Goal: Register for event/course

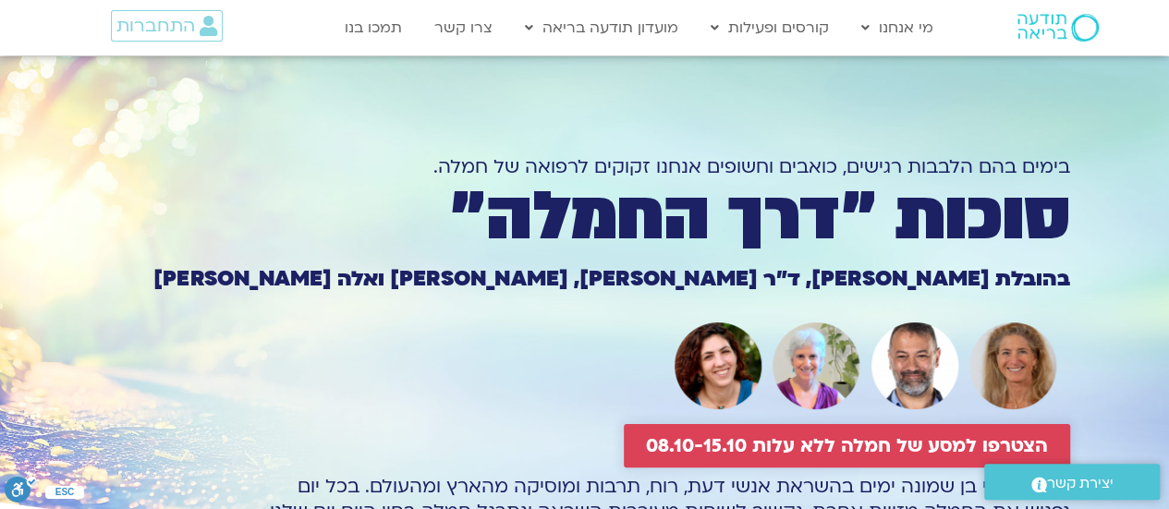
click at [740, 448] on span "הצטרפו למסע של חמלה ללא עלות 08.10-15.10" at bounding box center [847, 445] width 402 height 21
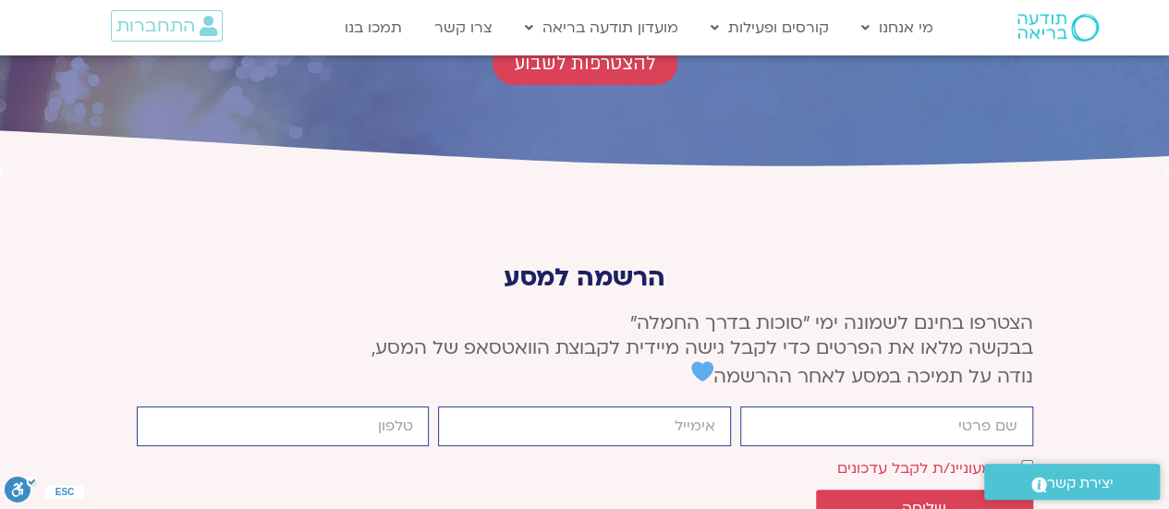
scroll to position [7023, 0]
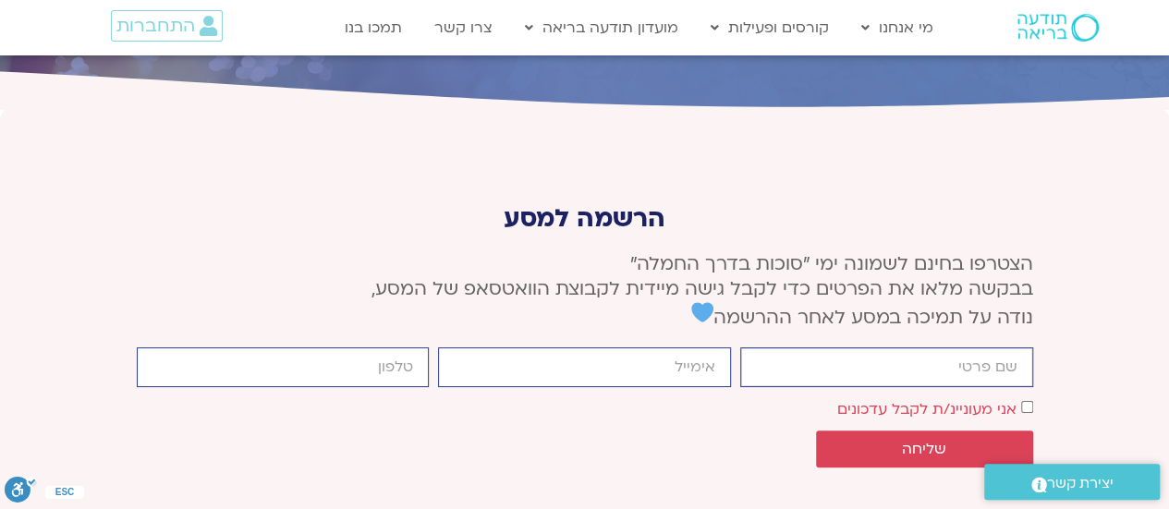
click at [806, 348] on input "firstname" at bounding box center [886, 368] width 293 height 40
type input "[PERSON_NAME]"
click at [643, 348] on input "email" at bounding box center [584, 368] width 293 height 40
type input "[EMAIL_ADDRESS][DOMAIN_NAME]"
click at [932, 431] on button "שליחה" at bounding box center [924, 449] width 217 height 37
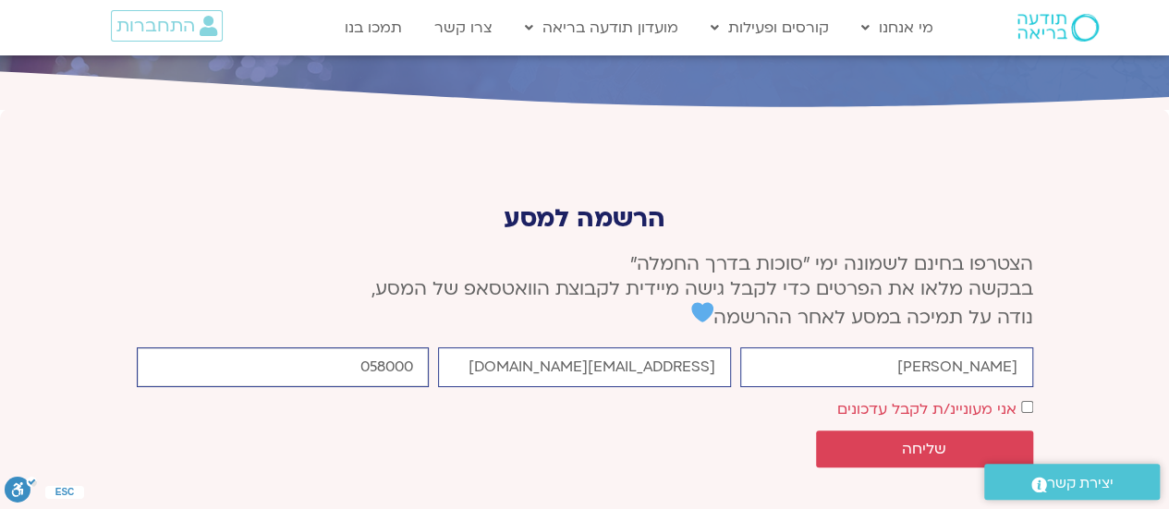
type input "0580000000"
click at [862, 441] on span "שליחה" at bounding box center [924, 449] width 173 height 17
click at [933, 441] on span "שליחה" at bounding box center [924, 449] width 44 height 17
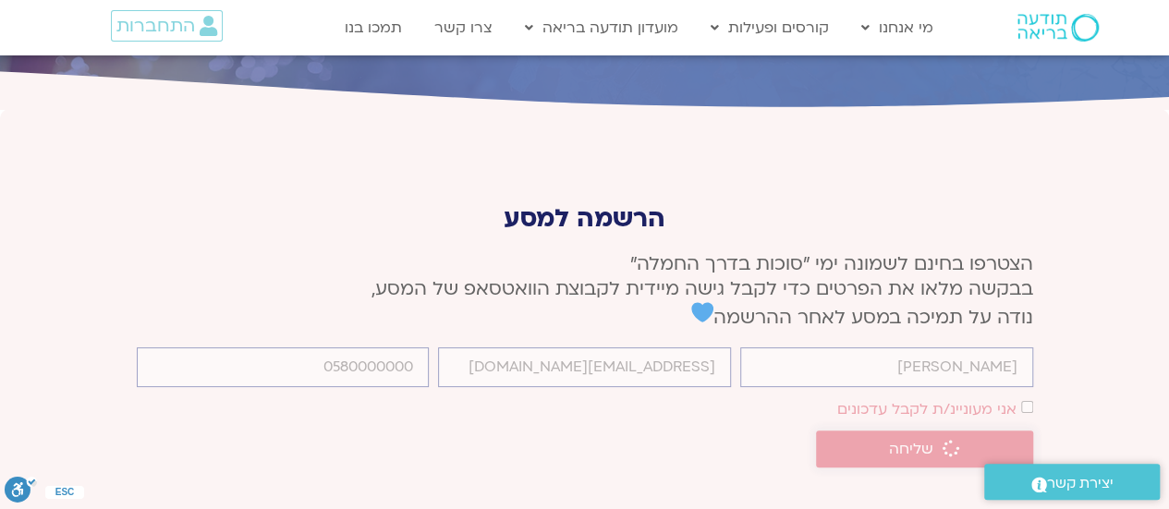
scroll to position [7010, 0]
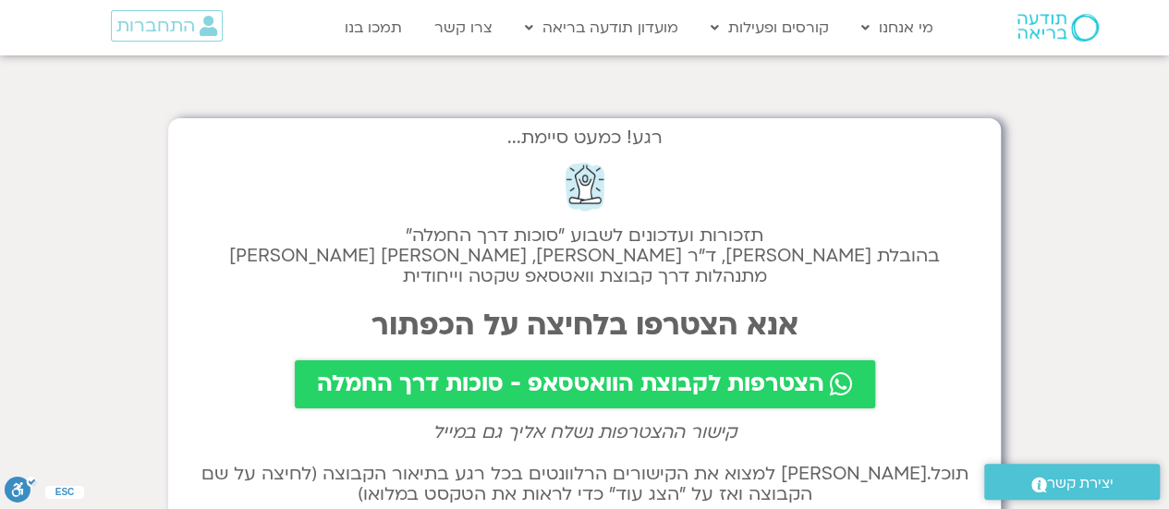
click at [532, 390] on span "הצטרפות לקבוצת הוואטסאפ - סוכות דרך החמלה" at bounding box center [570, 385] width 507 height 26
